Goal: Communication & Community: Answer question/provide support

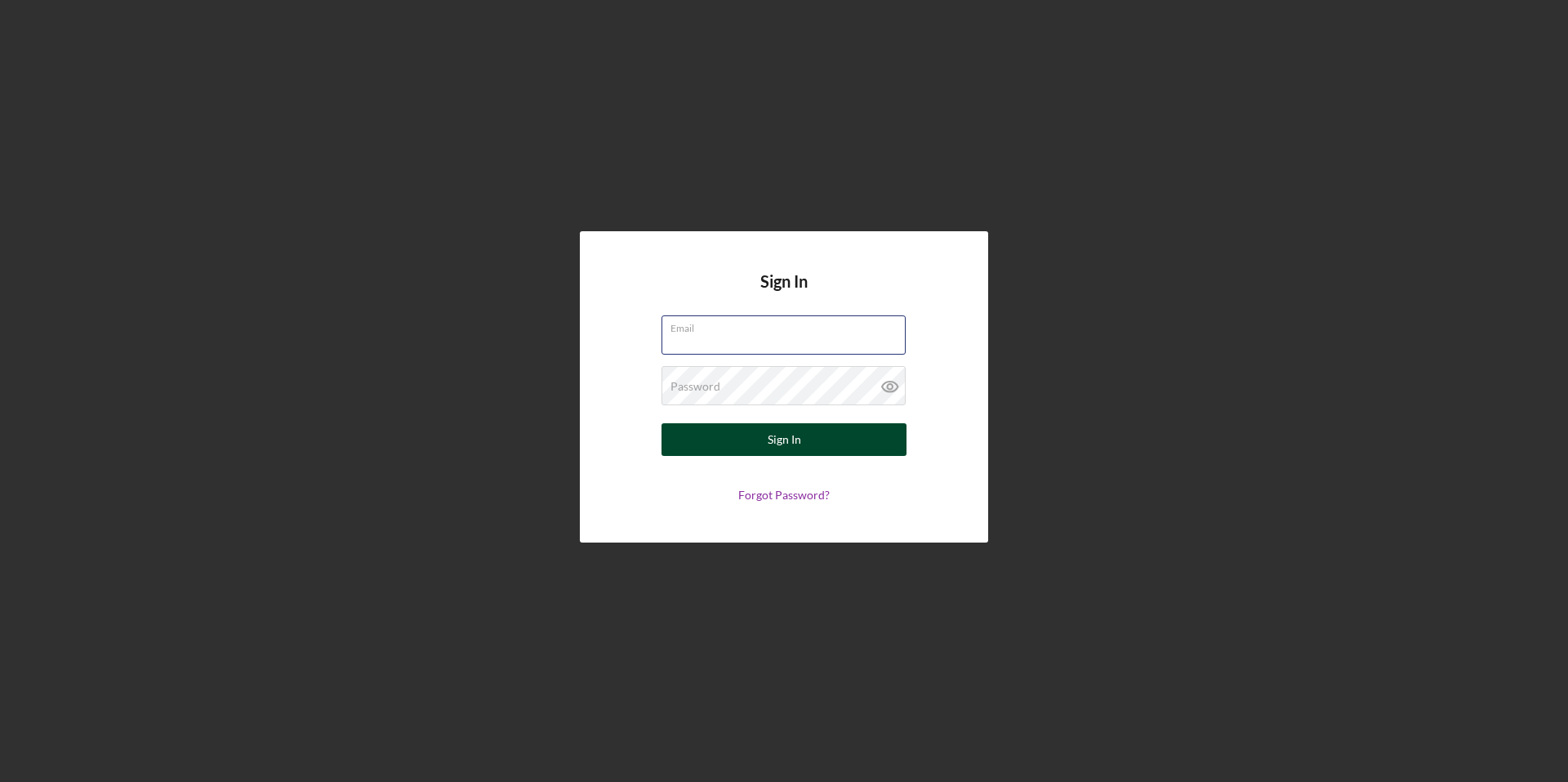
type input "[PERSON_NAME][EMAIL_ADDRESS][PERSON_NAME][DOMAIN_NAME]"
click at [798, 444] on div "Sign In" at bounding box center [784, 439] width 34 height 33
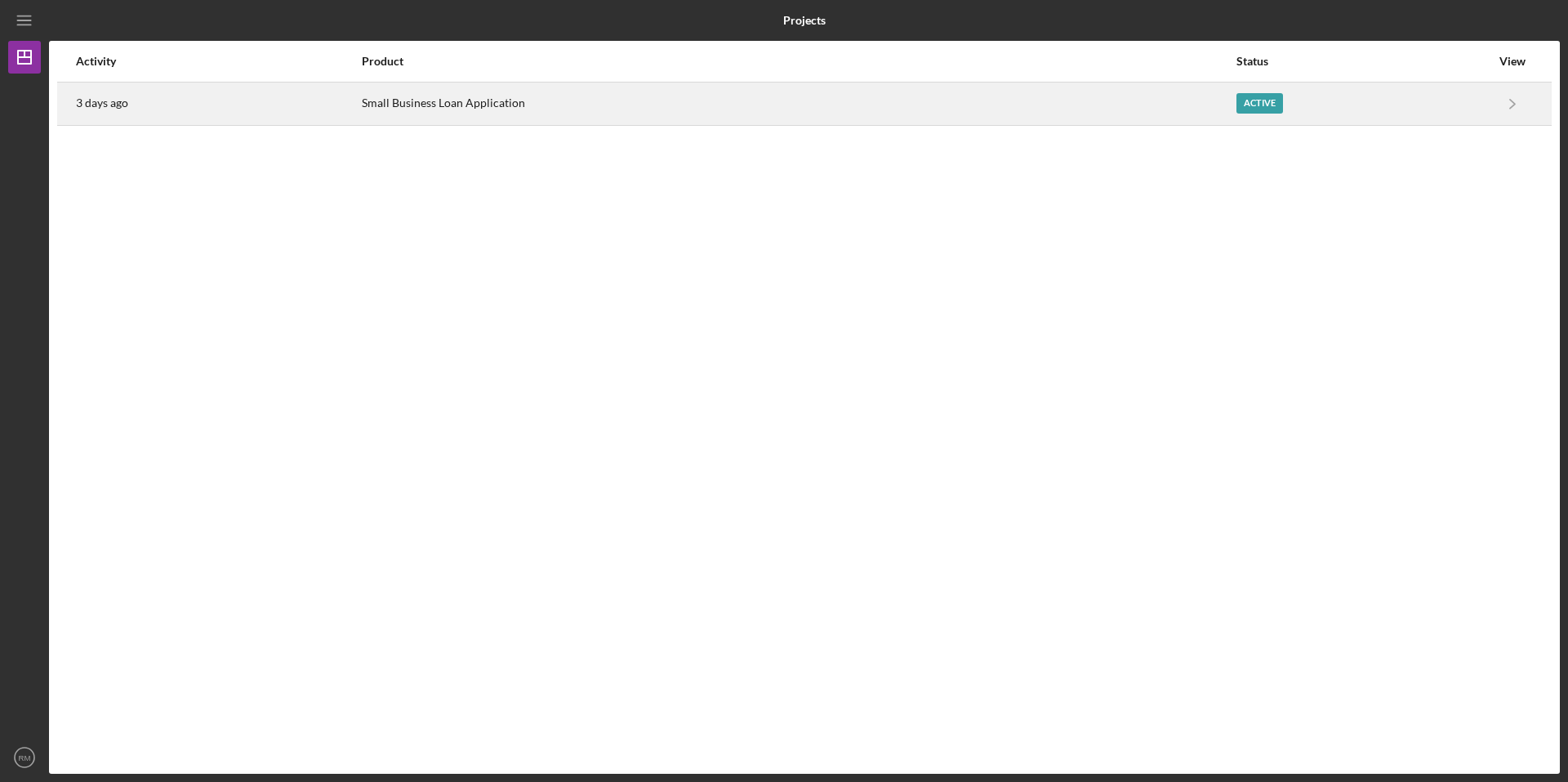
click at [1383, 108] on div "Active" at bounding box center [1363, 104] width 254 height 41
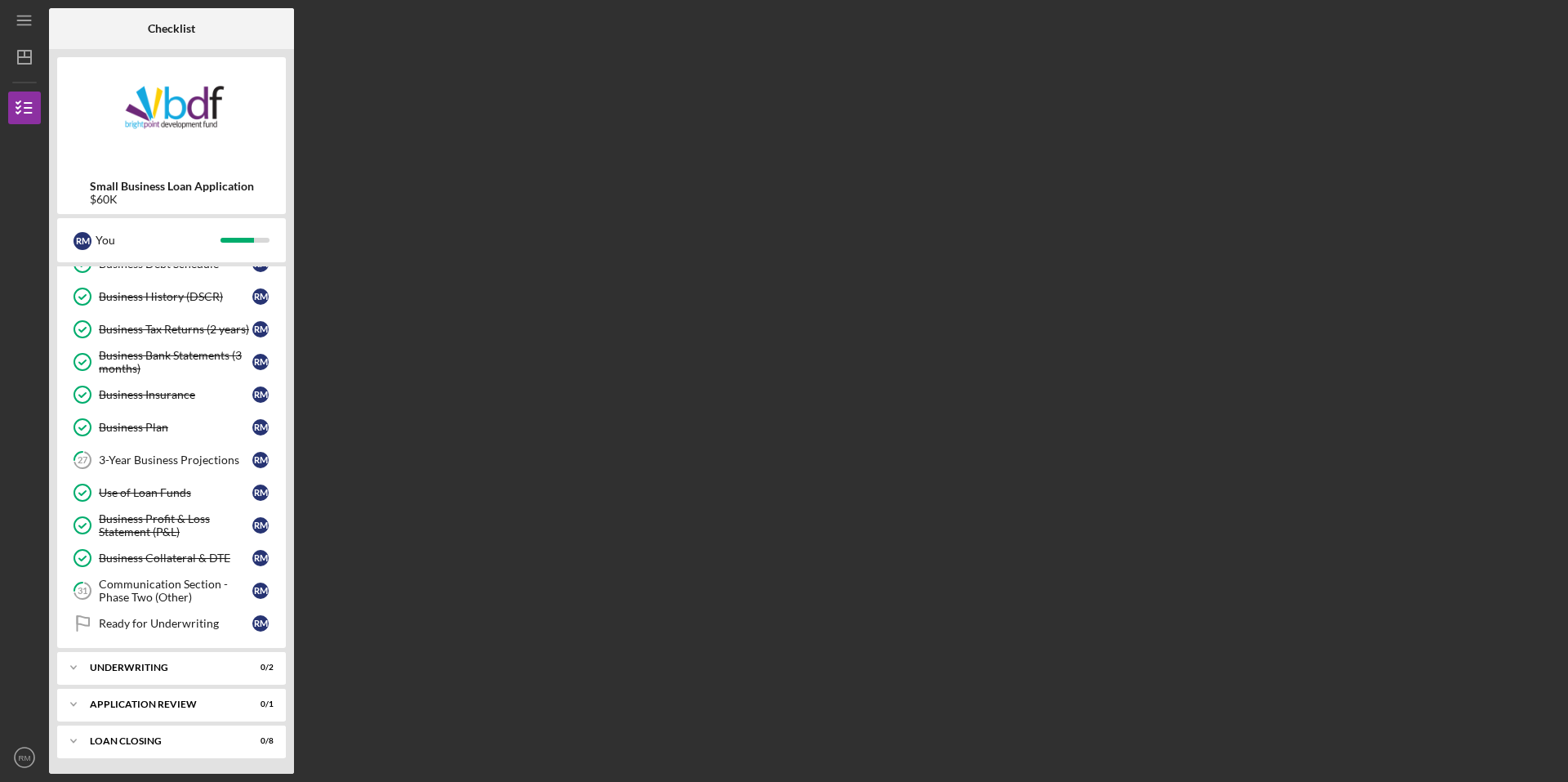
scroll to position [384, 0]
click at [156, 460] on div "3-Year Business Projections" at bounding box center [175, 459] width 154 height 13
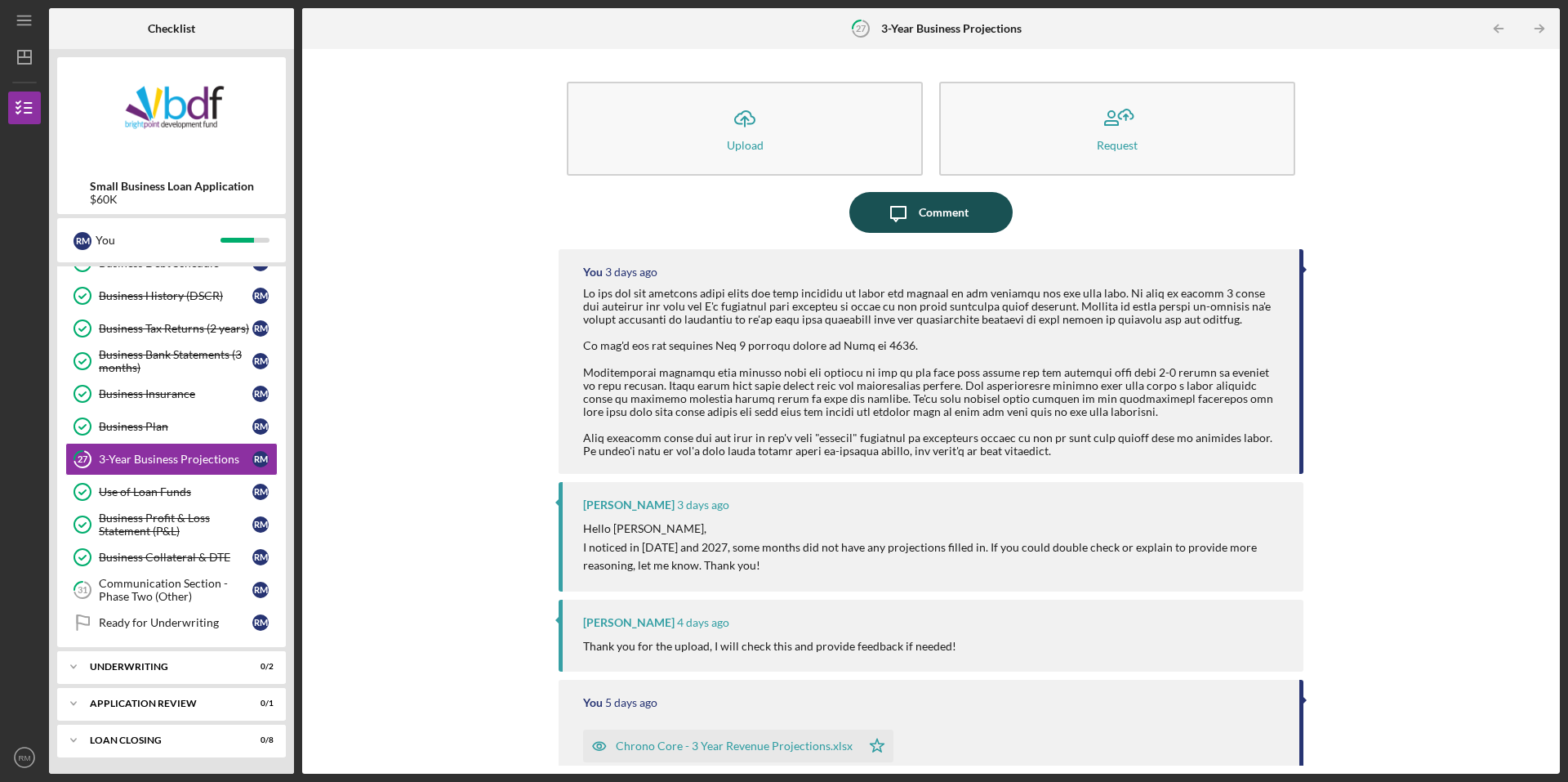
click at [951, 213] on div "Comment" at bounding box center [944, 212] width 50 height 41
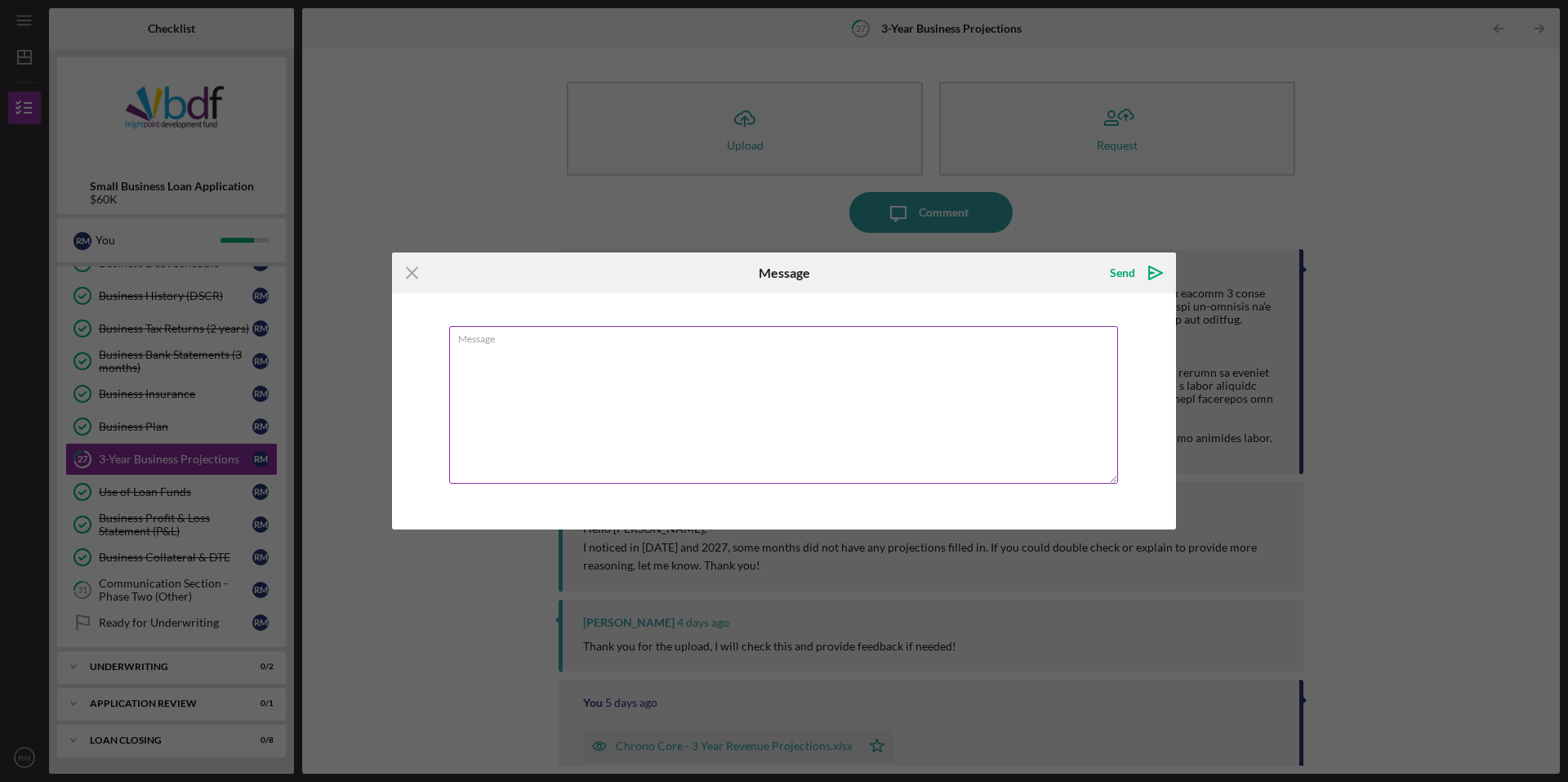
click at [615, 349] on textarea "Message" at bounding box center [784, 404] width 669 height 157
type textarea "Are there any further questions or issues with this portion of the application?"
click at [1130, 271] on div "Send" at bounding box center [1123, 273] width 25 height 33
